Goal: Book appointment/travel/reservation

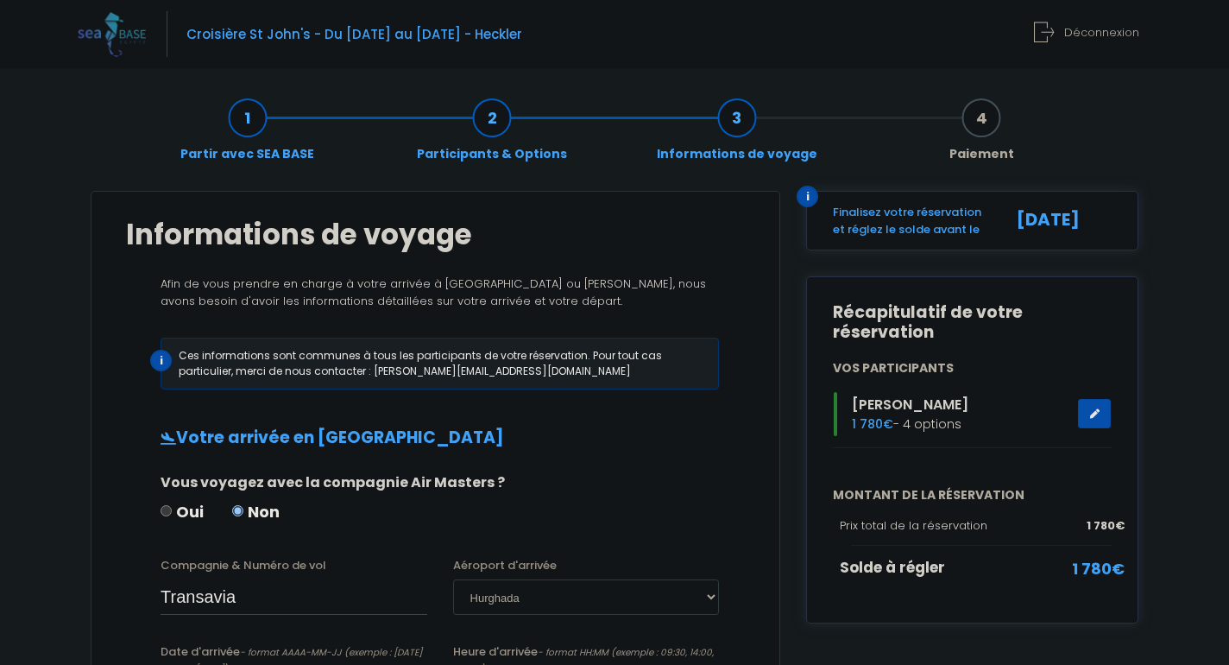
select select "Hurghada"
type input "Transavia"
click at [1109, 32] on span "Déconnexion" at bounding box center [1101, 32] width 75 height 16
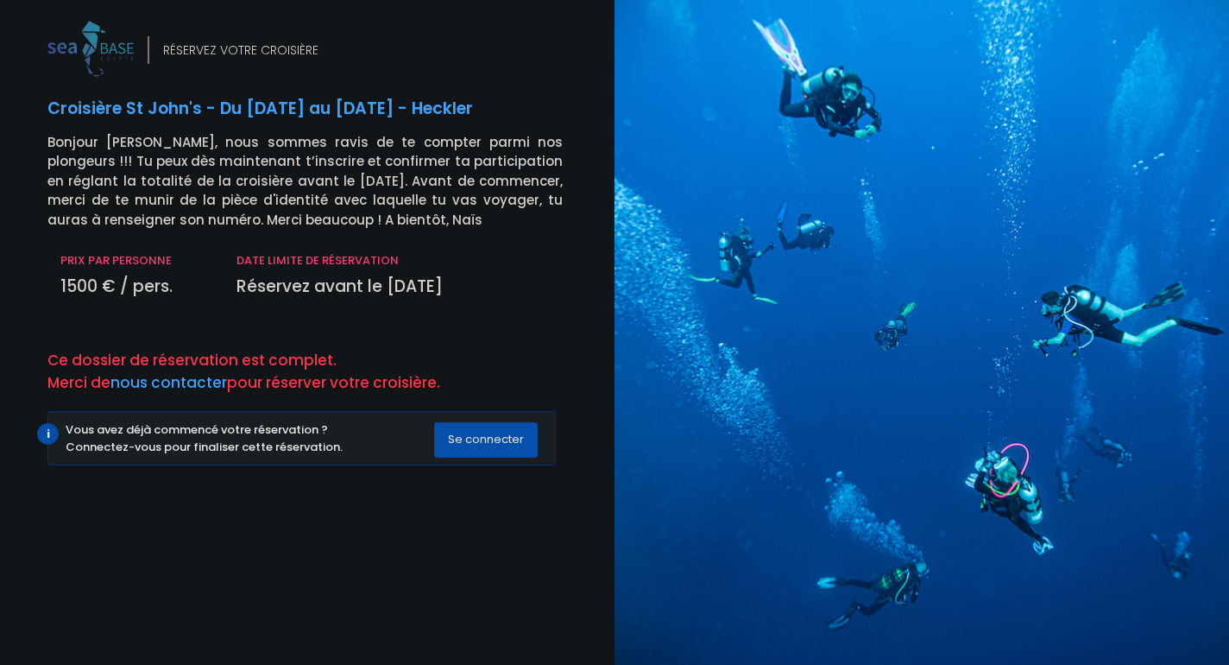
drag, startPoint x: 388, startPoint y: 281, endPoint x: 471, endPoint y: 286, distance: 83.8
click at [471, 286] on p "Réservez avant le [DATE]" at bounding box center [400, 287] width 326 height 25
click at [458, 285] on p "Réservez avant le [DATE]" at bounding box center [400, 287] width 326 height 25
click at [465, 431] on span "Se connecter" at bounding box center [486, 439] width 76 height 16
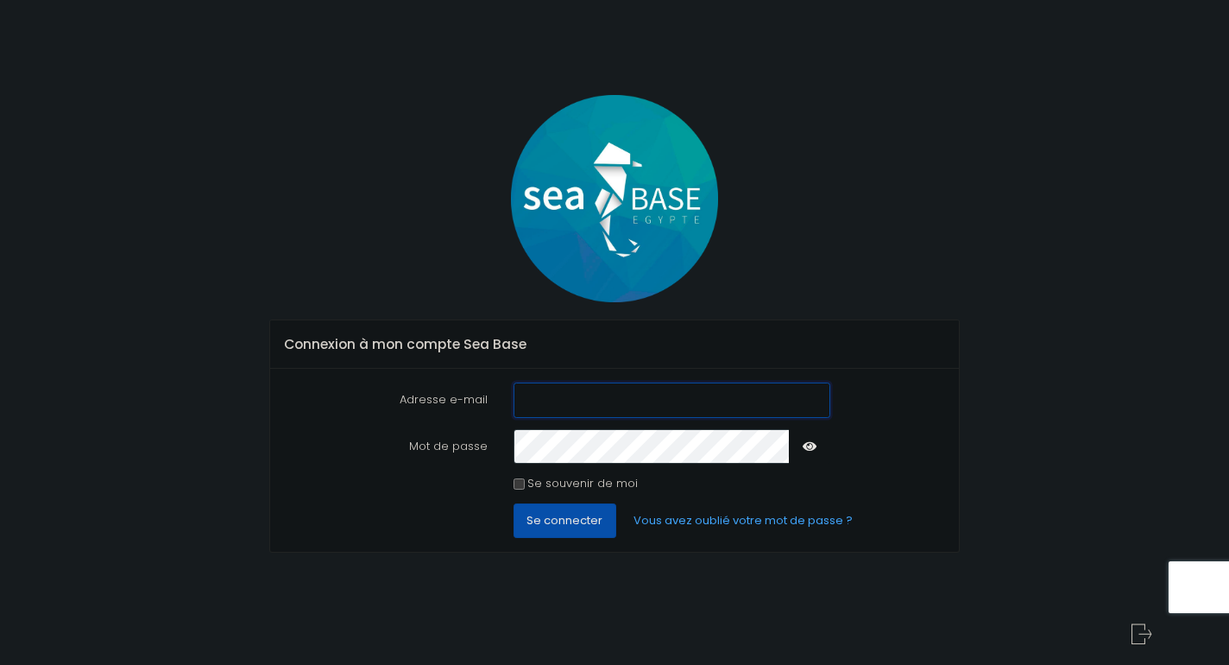
type input "[EMAIL_ADDRESS][DOMAIN_NAME]"
click at [521, 479] on input "Se souvenir de moi" at bounding box center [519, 483] width 11 height 11
checkbox input "true"
click at [575, 513] on span "Se connecter" at bounding box center [565, 520] width 76 height 16
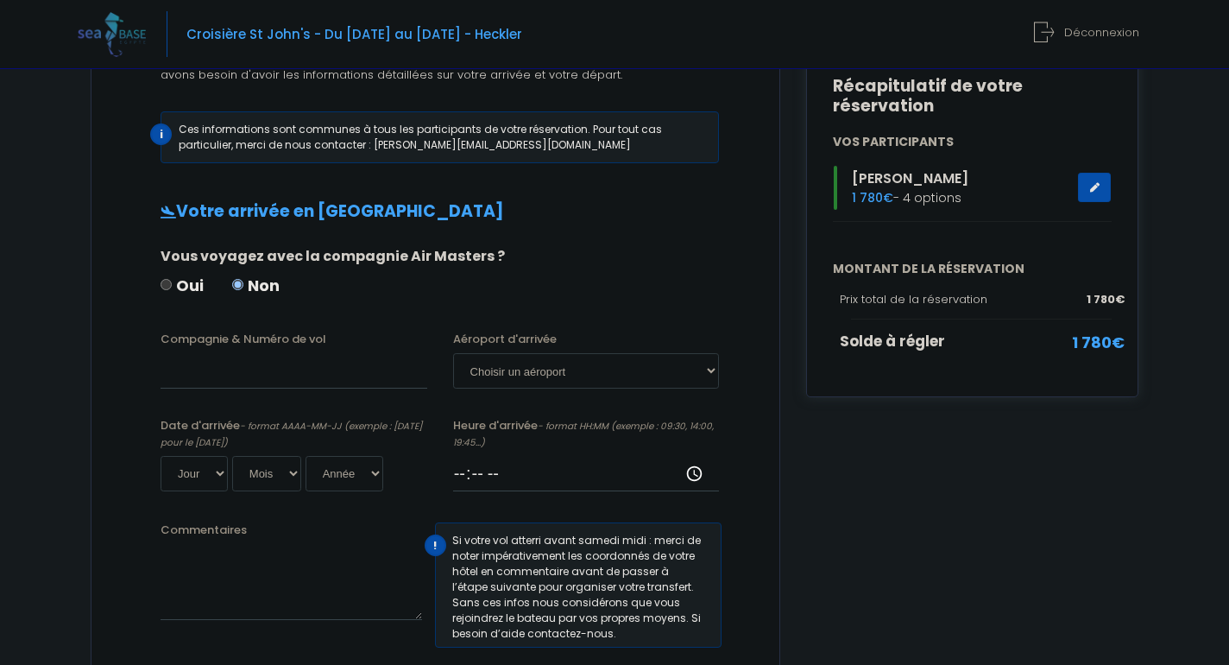
scroll to position [227, 0]
